Goal: Information Seeking & Learning: Learn about a topic

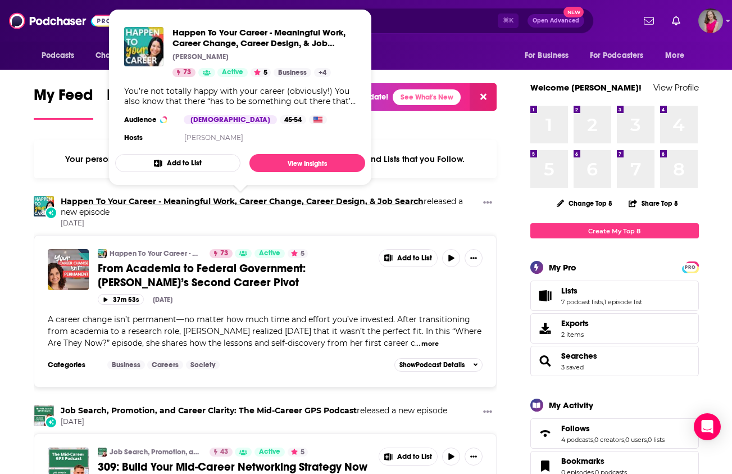
click at [352, 202] on link "Happen To Your Career - Meaningful Work, Career Change, Career Design, & Job Se…" at bounding box center [242, 201] width 363 height 10
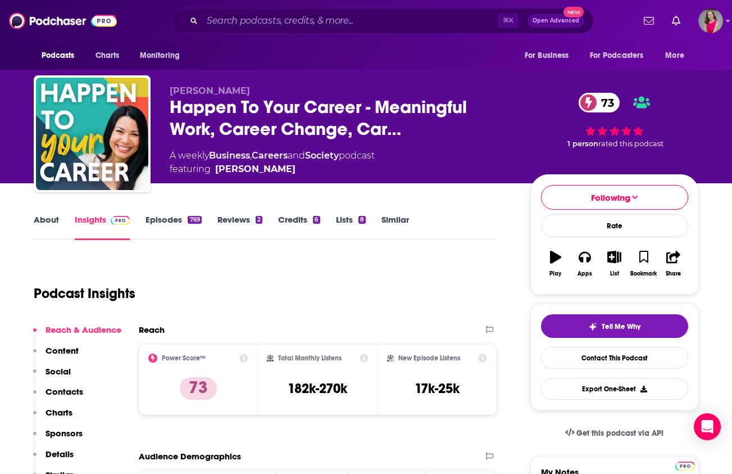
click at [401, 219] on link "Similar" at bounding box center [396, 227] width 28 height 26
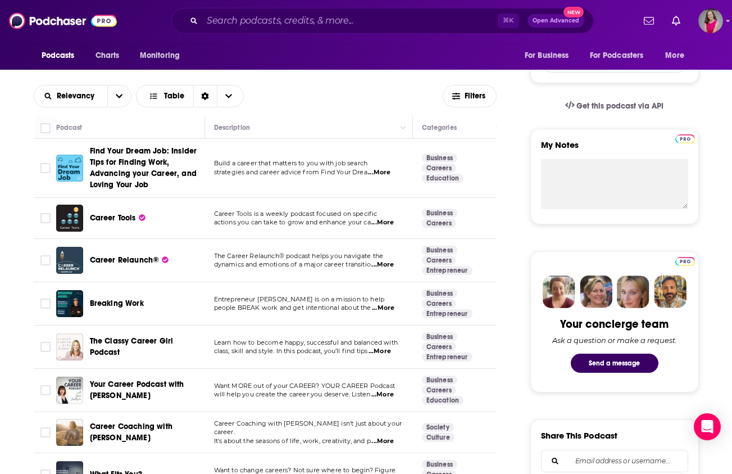
scroll to position [372, 0]
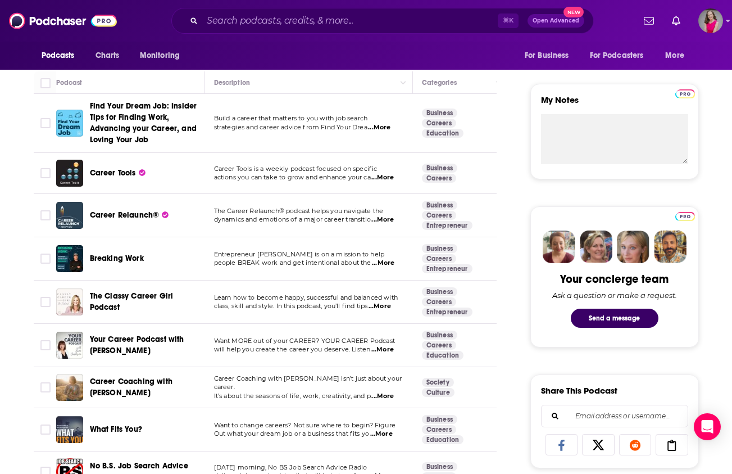
click at [392, 178] on span "...More" at bounding box center [383, 177] width 22 height 9
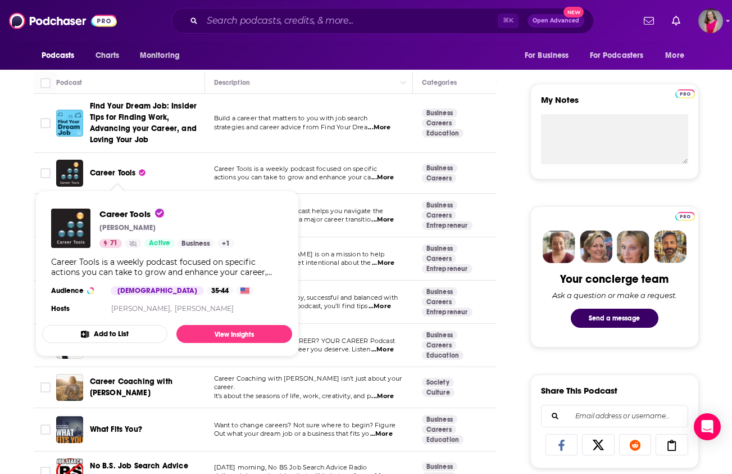
click at [106, 177] on span "Career Tools" at bounding box center [113, 173] width 46 height 10
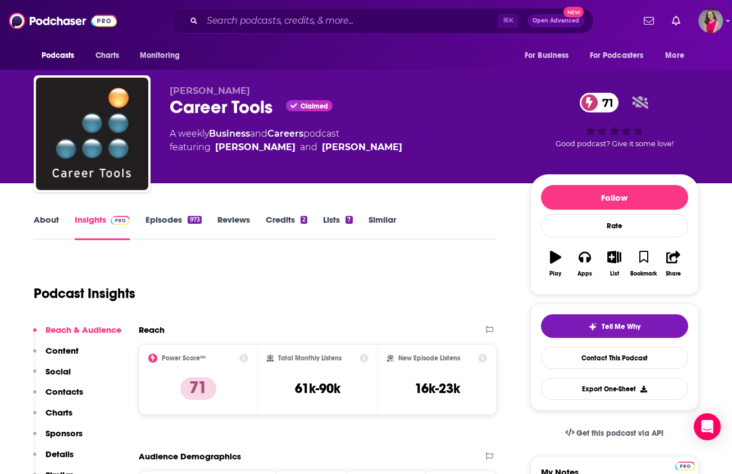
click at [46, 216] on link "About" at bounding box center [46, 227] width 25 height 26
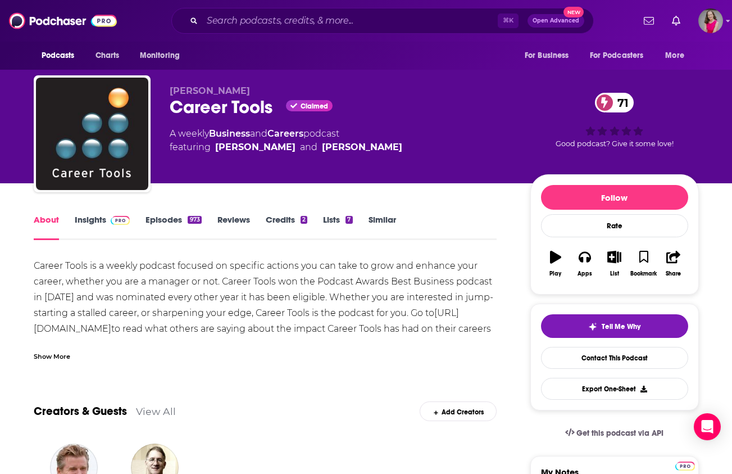
click at [55, 354] on div "Show More" at bounding box center [52, 355] width 37 height 11
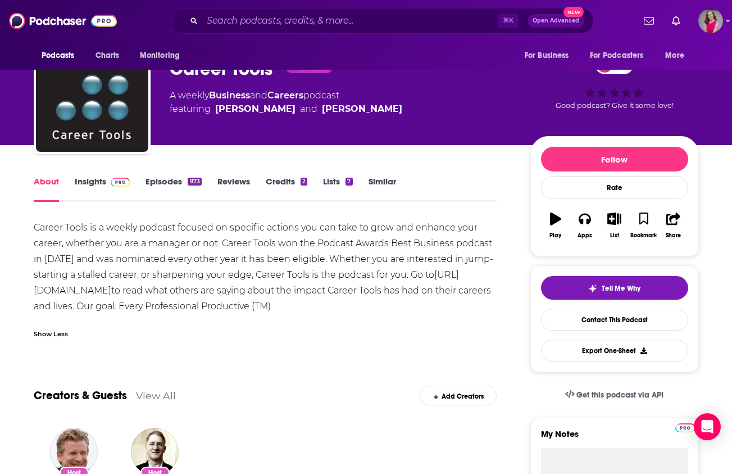
scroll to position [79, 0]
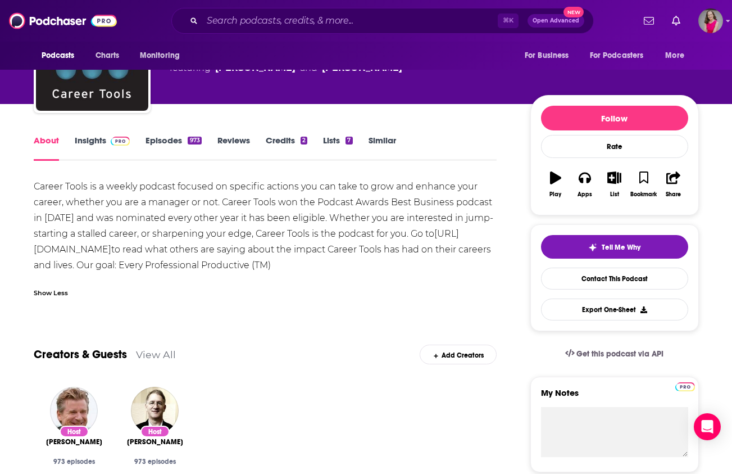
click at [152, 138] on link "Episodes 973" at bounding box center [174, 148] width 56 height 26
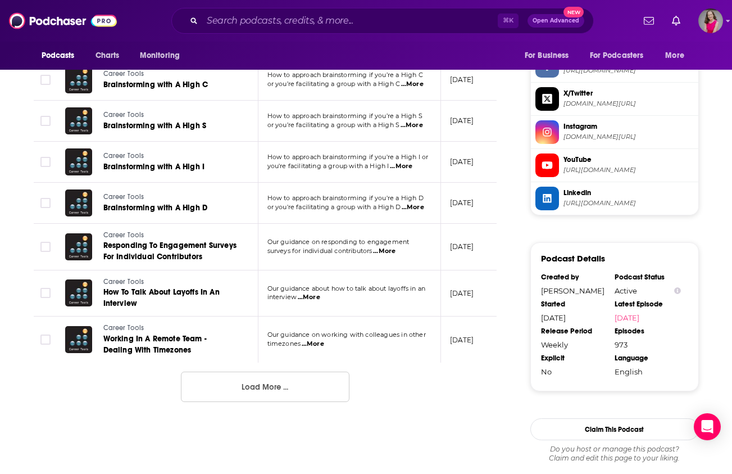
scroll to position [1079, 0]
